Goal: Navigation & Orientation: Find specific page/section

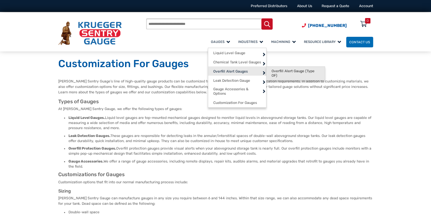
click at [276, 74] on span "Overfill Alert Gauge (Type OF)" at bounding box center [295, 73] width 48 height 9
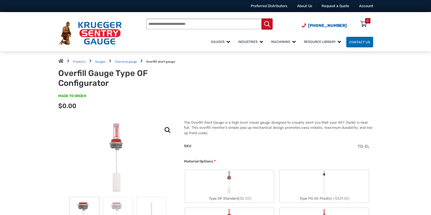
click at [116, 142] on img at bounding box center [118, 158] width 36 height 77
click at [115, 134] on img at bounding box center [118, 158] width 36 height 77
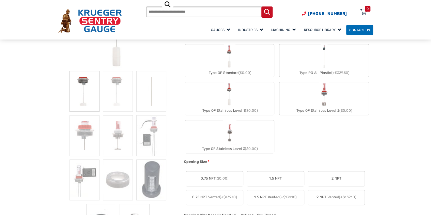
scroll to position [136, 0]
